Goal: Navigation & Orientation: Find specific page/section

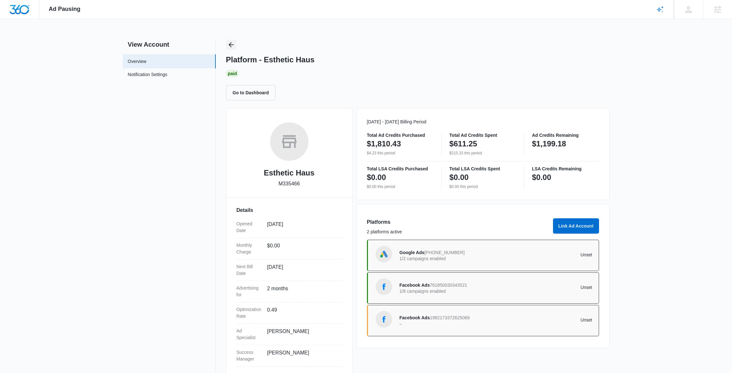
click at [235, 47] on button "Back" at bounding box center [231, 45] width 10 height 10
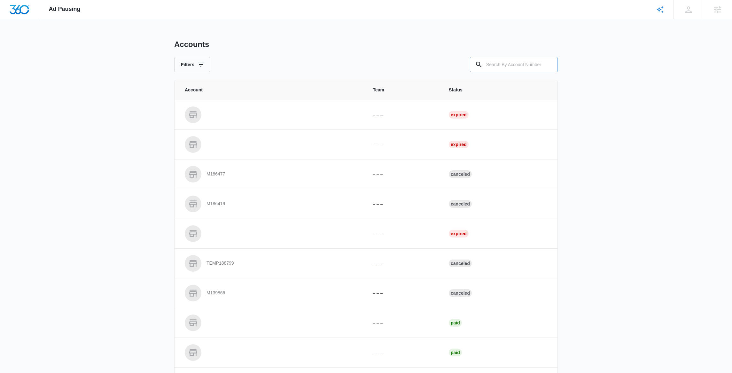
click at [498, 68] on input "text" at bounding box center [514, 64] width 88 height 15
paste input "M10022"
type input "M10022"
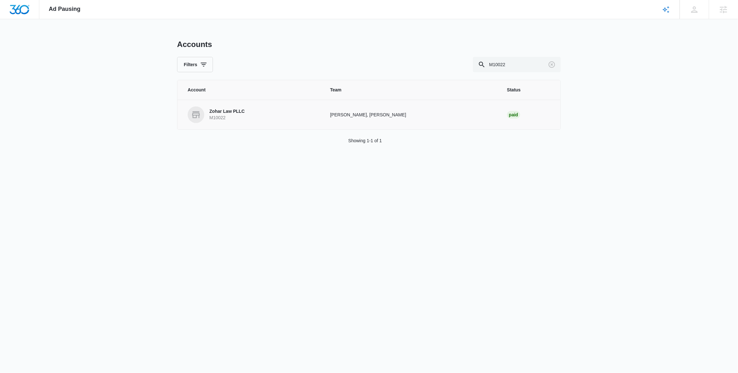
click at [228, 115] on p "M10022" at bounding box center [226, 118] width 35 height 6
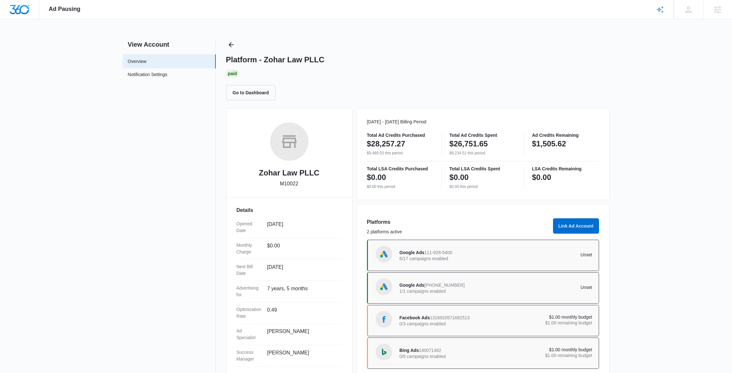
click at [225, 43] on div "View Account Overview Notification Settings 0 Platform - Zohar Law PLLC Paid Go…" at bounding box center [366, 210] width 487 height 341
click at [235, 44] on button "Back" at bounding box center [231, 45] width 10 height 10
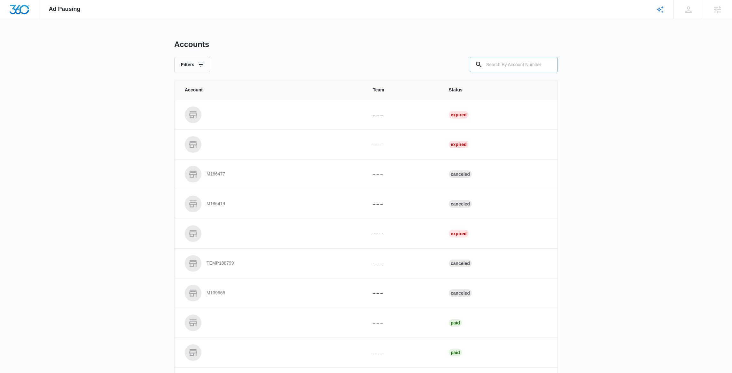
click at [496, 66] on input "text" at bounding box center [514, 64] width 88 height 15
paste input "M308818"
type input "M308818"
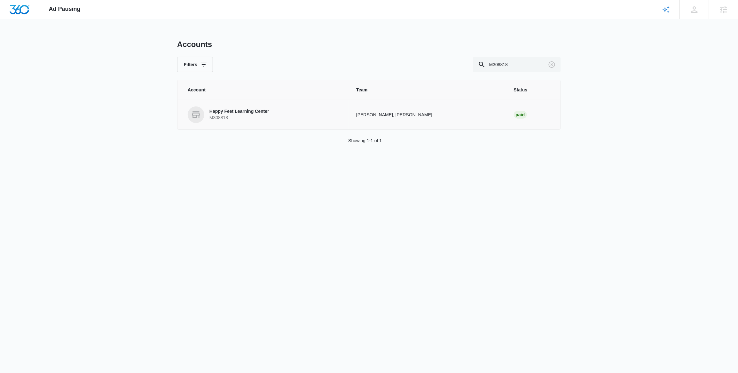
click at [243, 110] on p "Happy Feet Learning Center" at bounding box center [239, 111] width 60 height 6
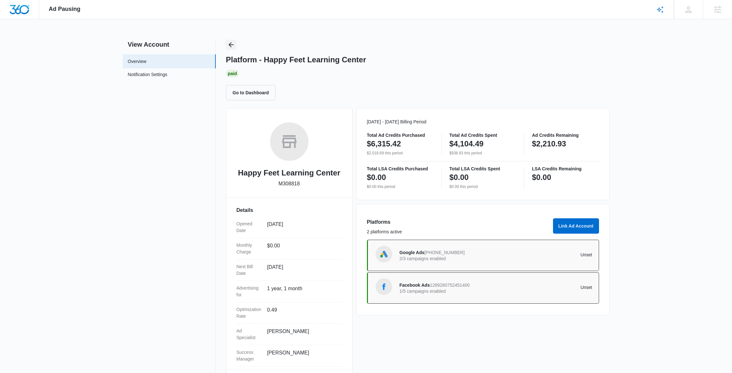
click at [228, 46] on icon "Back" at bounding box center [231, 45] width 8 height 8
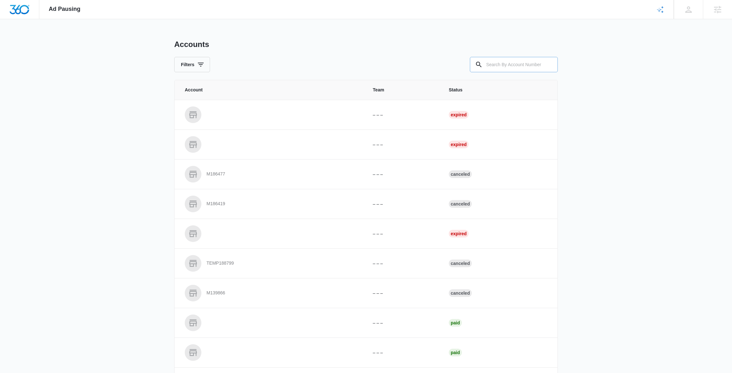
click at [526, 60] on input "text" at bounding box center [514, 64] width 88 height 15
paste input "M329722"
type input "M329722"
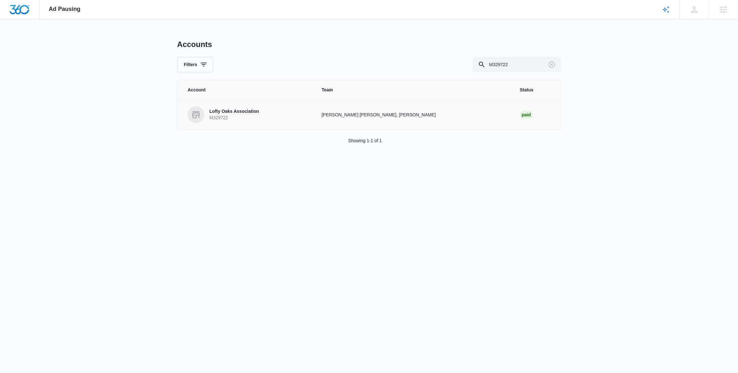
click at [225, 116] on p "M329722" at bounding box center [234, 118] width 50 height 6
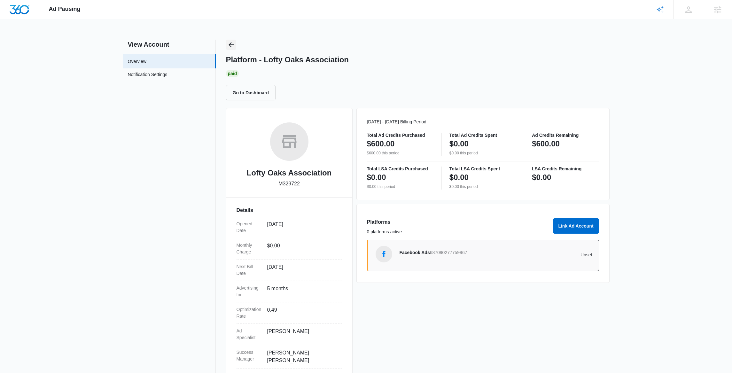
click at [236, 44] on div "Platform - Lofty Oaks Association Paid Go to Dashboard" at bounding box center [418, 70] width 384 height 61
click at [231, 45] on icon "Back" at bounding box center [231, 45] width 8 height 8
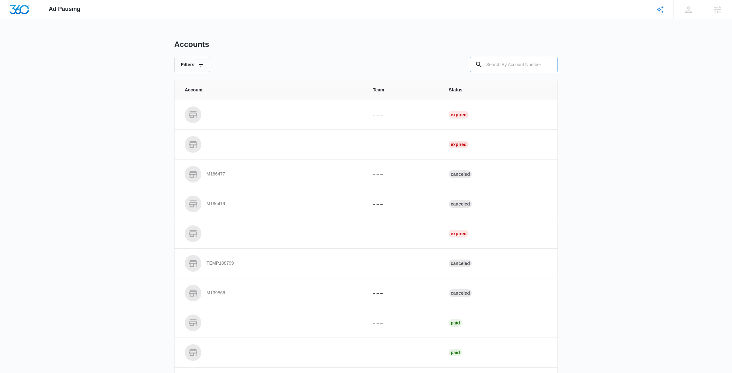
click at [515, 65] on input "text" at bounding box center [514, 64] width 88 height 15
paste input "M329947"
type input "M329947"
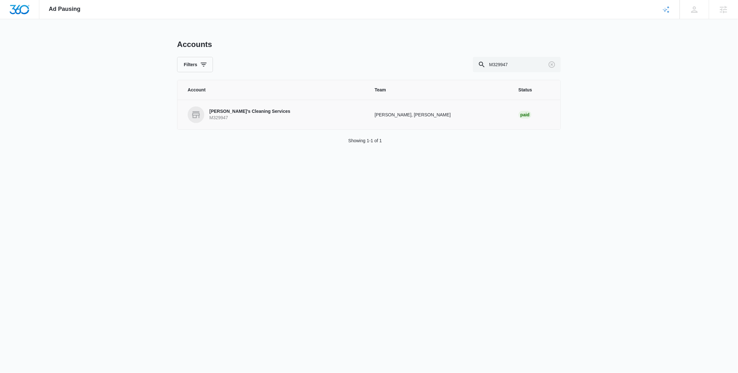
click at [239, 112] on p "[PERSON_NAME]'s Cleaning Services" at bounding box center [249, 111] width 81 height 6
